Goal: Task Accomplishment & Management: Complete application form

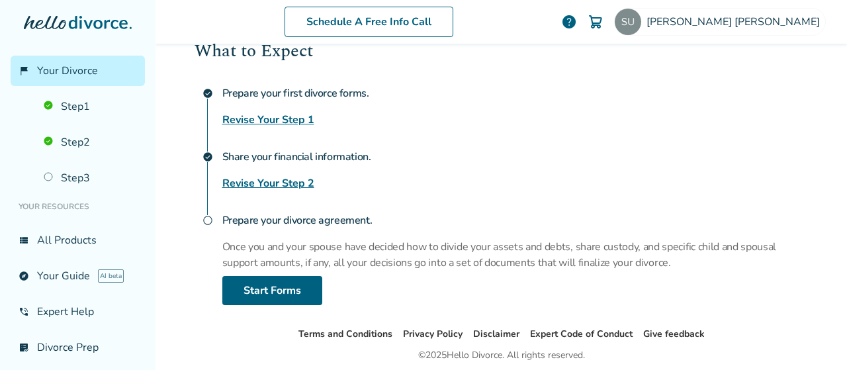
scroll to position [210, 0]
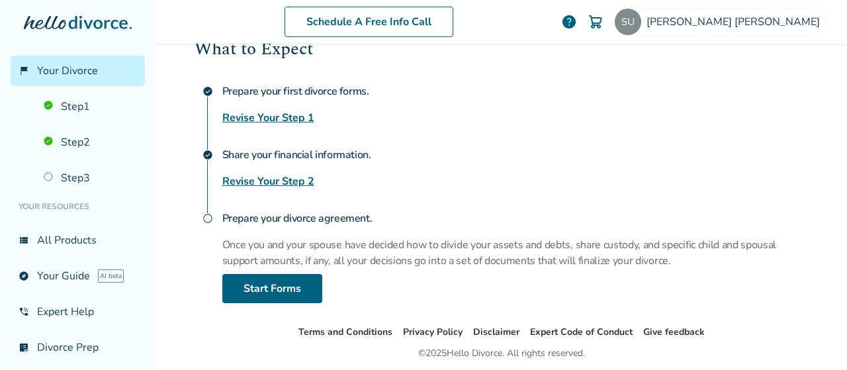
click at [279, 183] on link "Revise Your Step 2" at bounding box center [268, 181] width 92 height 16
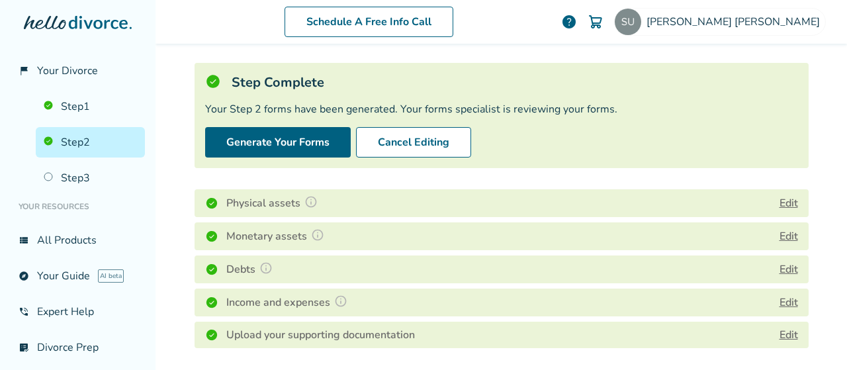
scroll to position [388, 0]
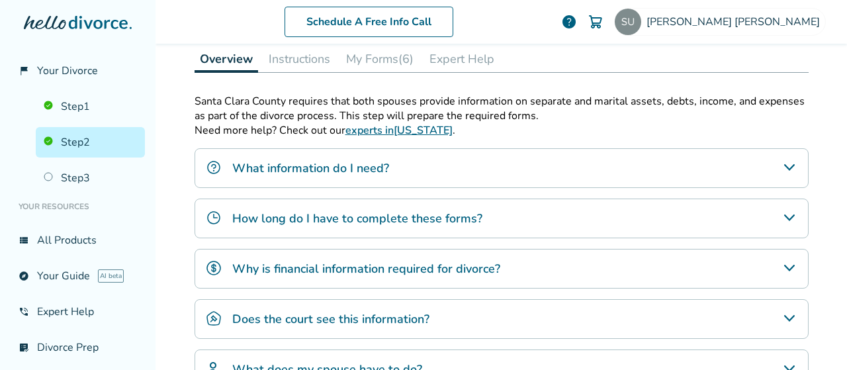
click at [380, 60] on button "My Forms (6)" at bounding box center [380, 59] width 78 height 26
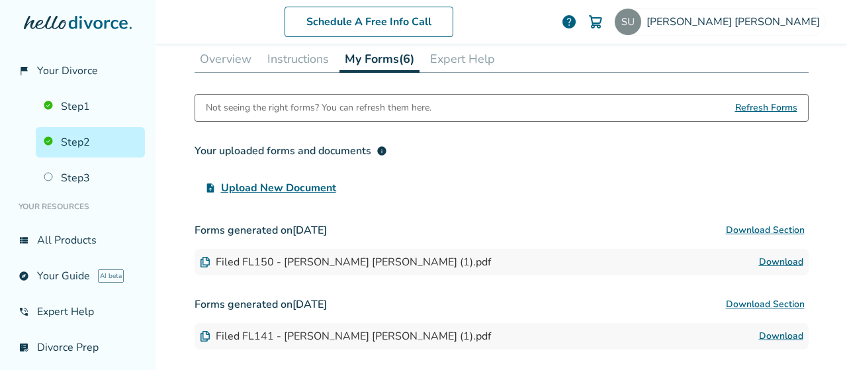
scroll to position [649, 0]
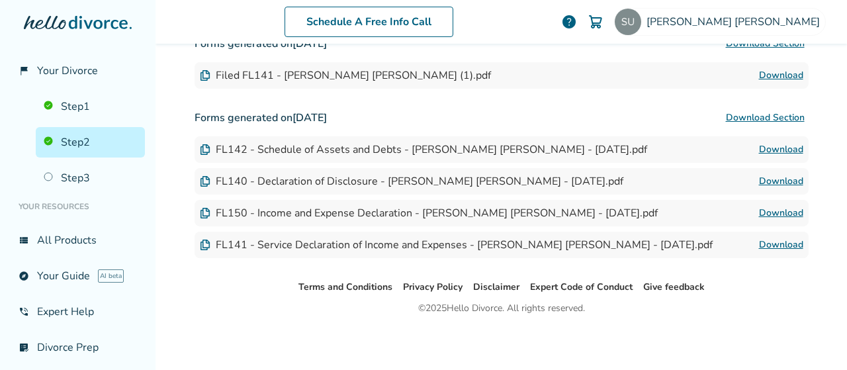
click at [765, 215] on link "Download" at bounding box center [781, 213] width 44 height 16
click at [82, 174] on link "Step 3" at bounding box center [90, 178] width 109 height 30
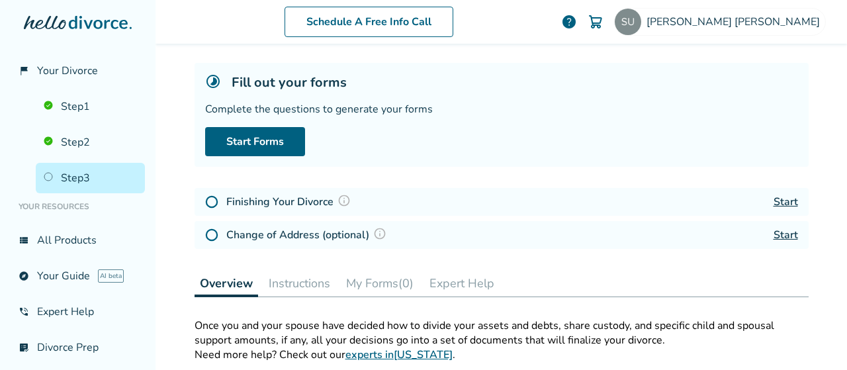
click at [345, 199] on img at bounding box center [343, 200] width 13 height 13
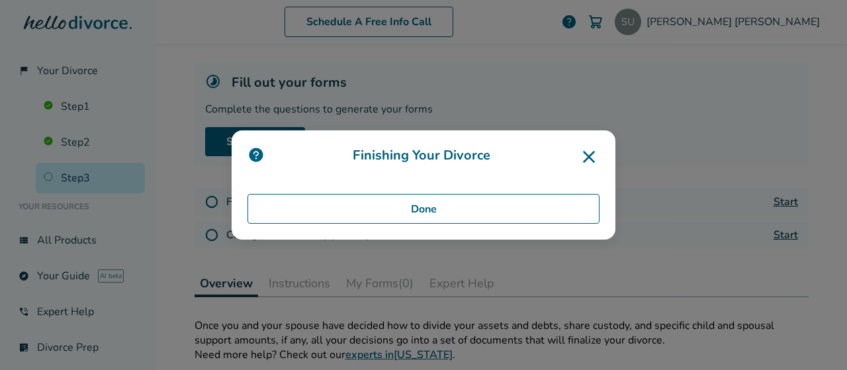
click at [584, 161] on icon at bounding box center [589, 157] width 12 height 12
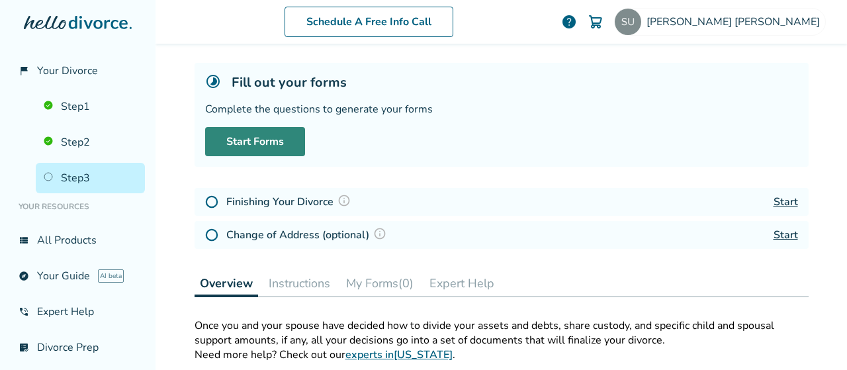
click at [270, 138] on link "Start Forms" at bounding box center [255, 141] width 100 height 29
